Goal: Task Accomplishment & Management: Use online tool/utility

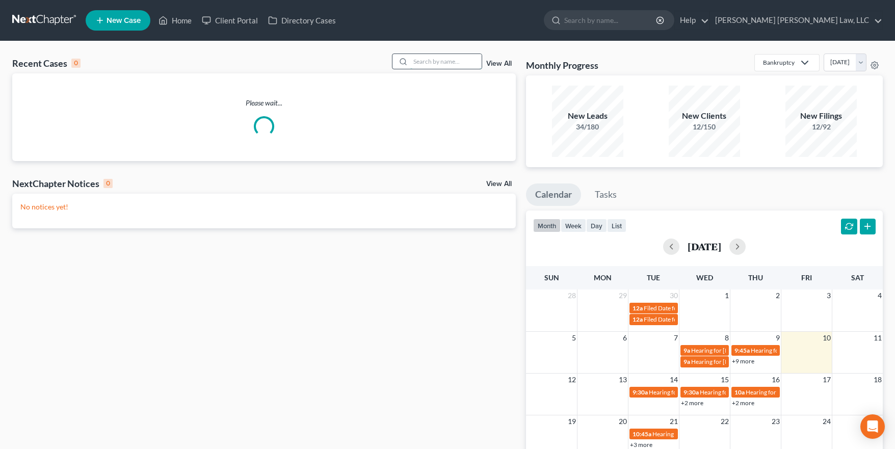
click at [423, 62] on input "search" at bounding box center [445, 61] width 71 height 15
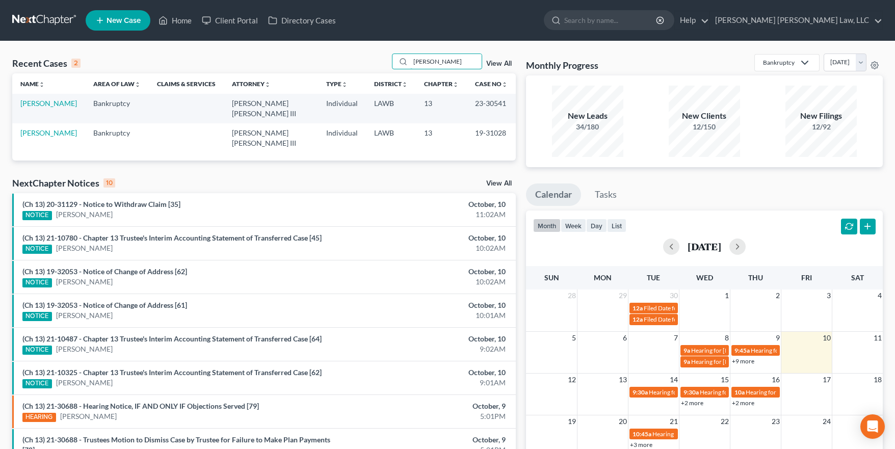
type input "[PERSON_NAME]"
click at [54, 109] on td "[PERSON_NAME]" at bounding box center [48, 108] width 73 height 29
click at [54, 103] on link "[PERSON_NAME]" at bounding box center [48, 103] width 57 height 9
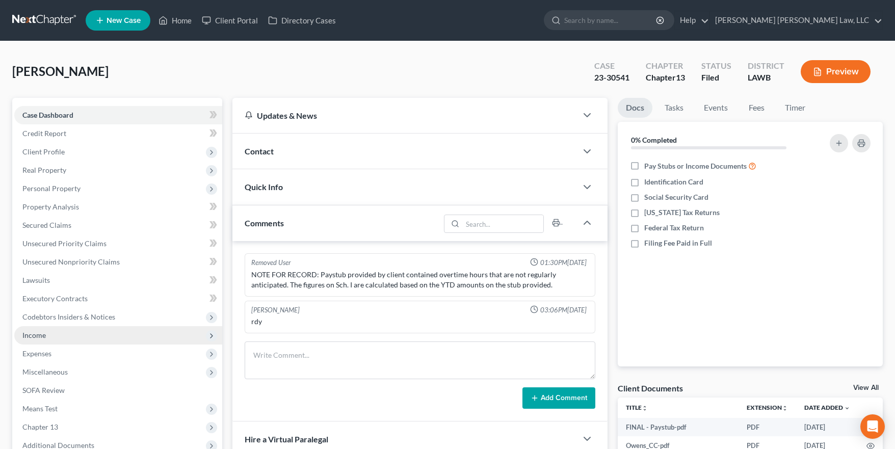
click at [42, 336] on span "Income" at bounding box center [33, 335] width 23 height 9
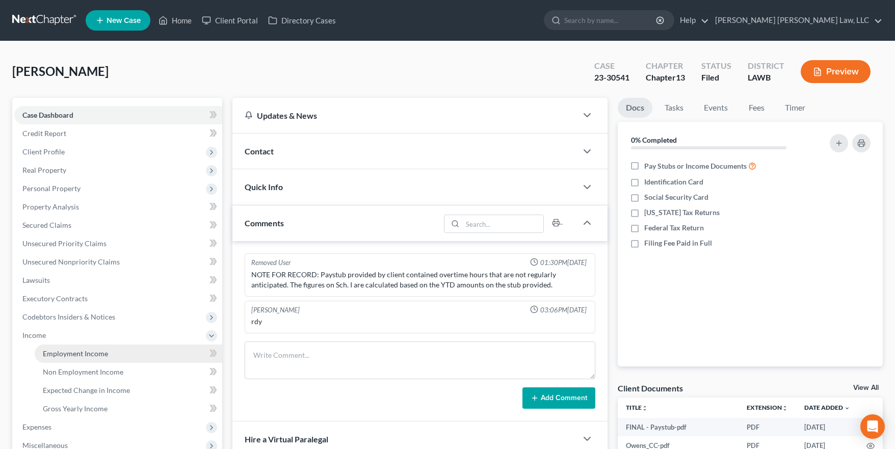
click at [55, 357] on span "Employment Income" at bounding box center [75, 353] width 65 height 9
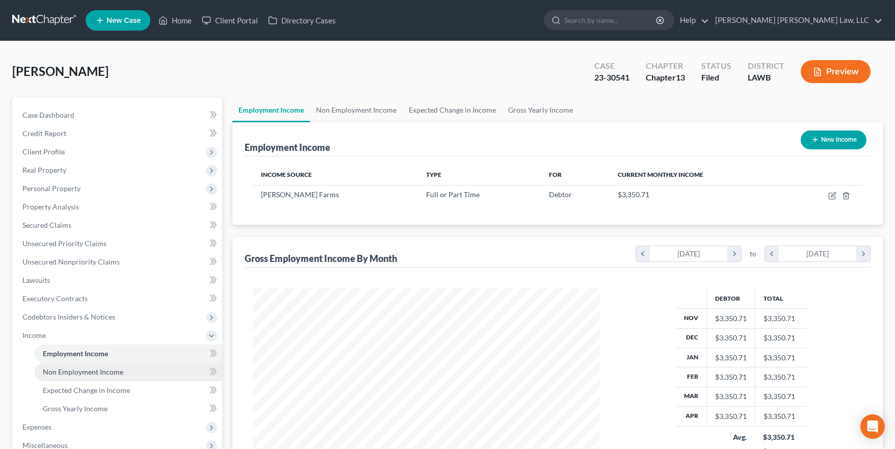
scroll to position [182, 367]
click at [53, 373] on span "Non Employment Income" at bounding box center [83, 371] width 81 height 9
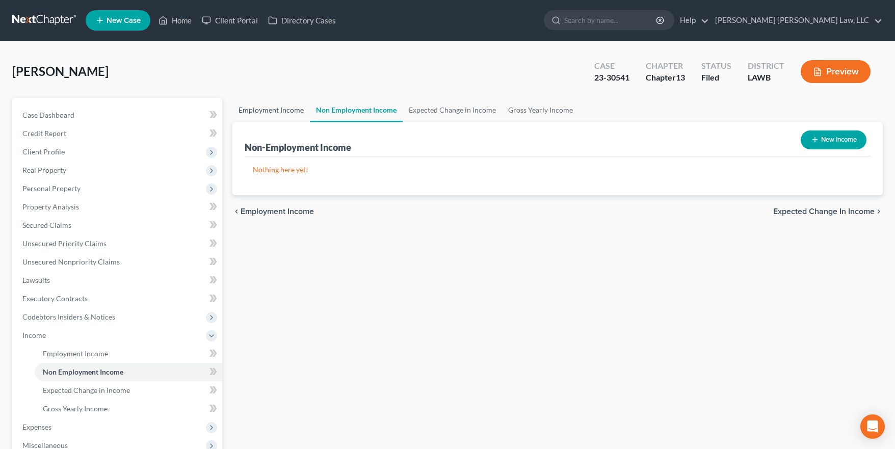
click at [274, 114] on link "Employment Income" at bounding box center [270, 110] width 77 height 24
